Goal: Task Accomplishment & Management: Manage account settings

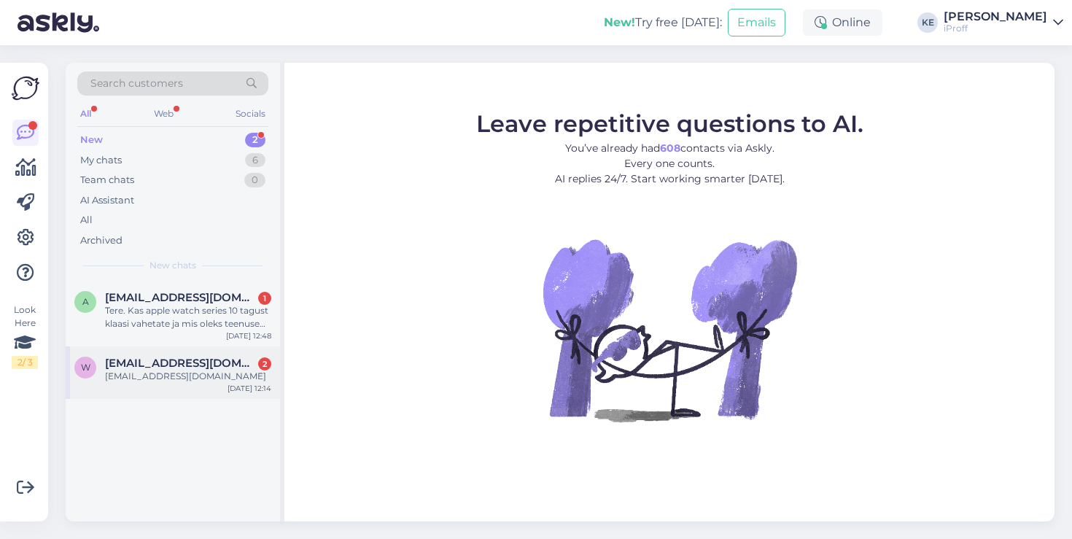
click at [233, 386] on div "[DATE] 12:14" at bounding box center [249, 388] width 44 height 11
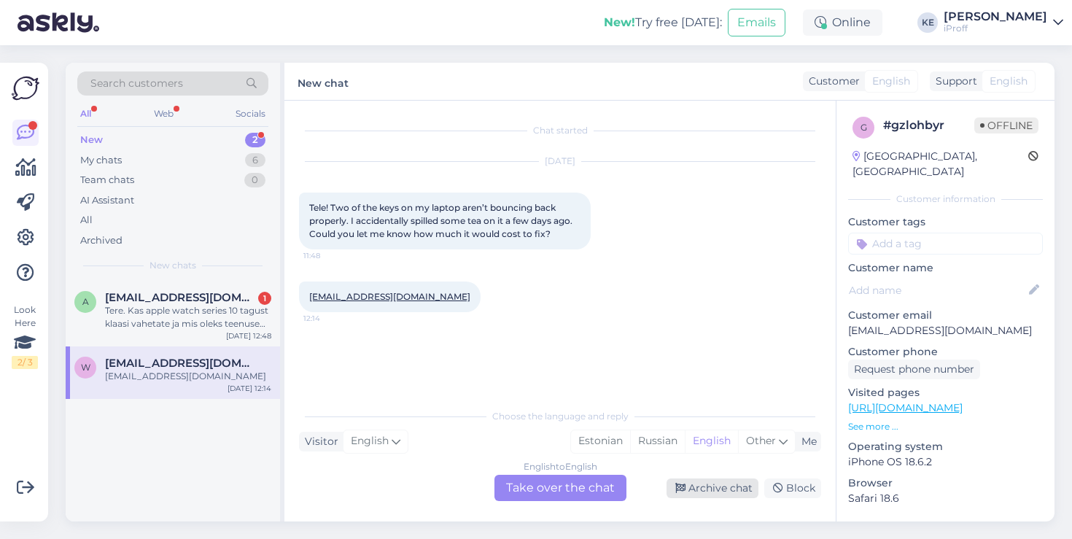
click at [693, 489] on div "Archive chat" at bounding box center [712, 488] width 92 height 20
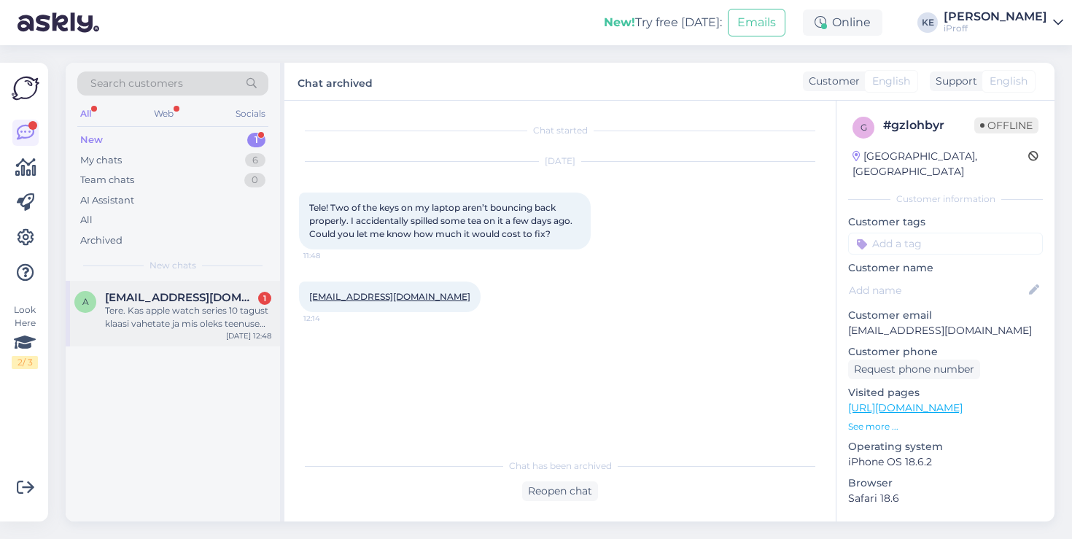
click at [233, 337] on div "[DATE] 12:48" at bounding box center [248, 335] width 45 height 11
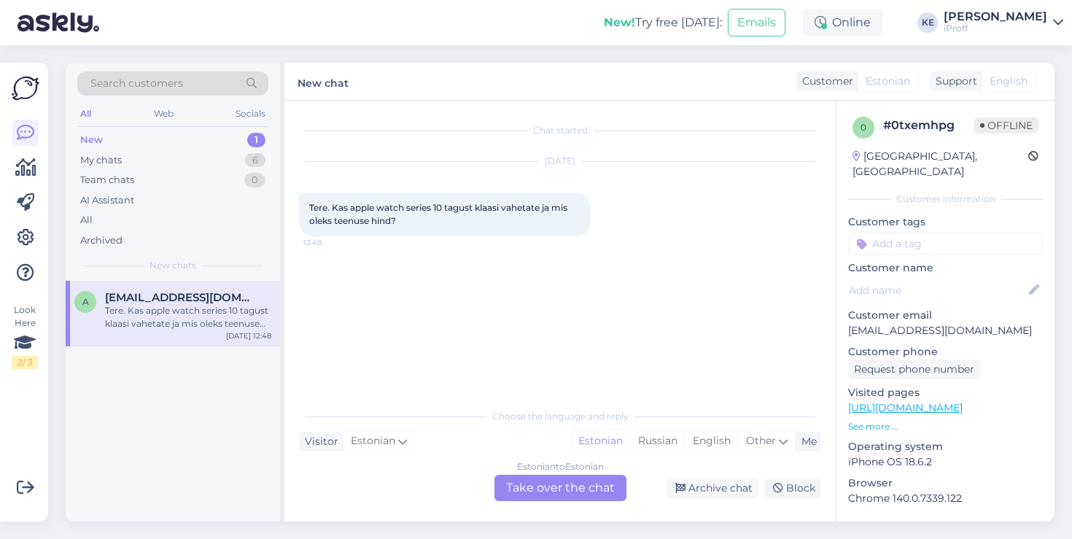
click at [573, 487] on div "Estonian to Estonian Take over the chat" at bounding box center [560, 488] width 132 height 26
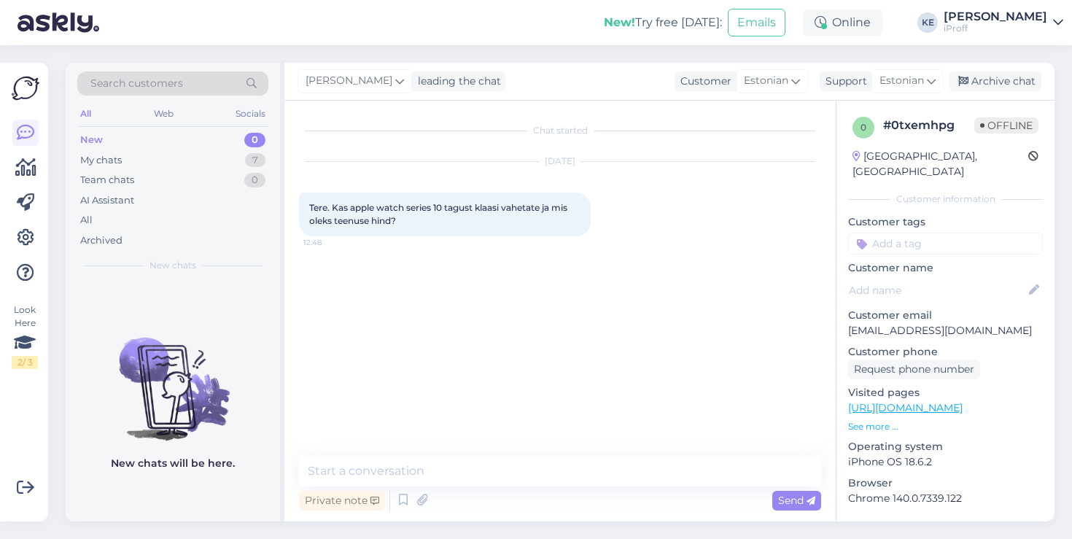
click at [969, 323] on p "[EMAIL_ADDRESS][DOMAIN_NAME]" at bounding box center [945, 330] width 195 height 15
copy p "[EMAIL_ADDRESS][DOMAIN_NAME]"
